Goal: Use online tool/utility

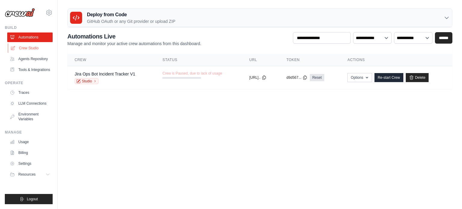
click at [34, 48] on link "Crew Studio" at bounding box center [30, 48] width 45 height 10
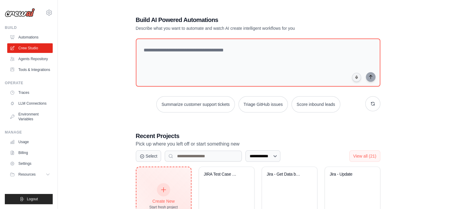
click at [162, 190] on icon at bounding box center [163, 190] width 7 height 7
